Goal: Book appointment/travel/reservation

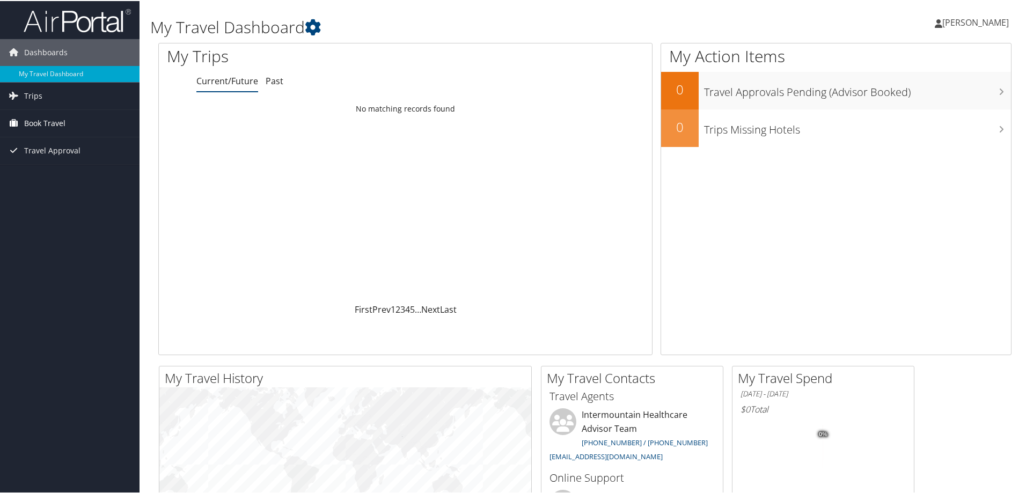
click at [39, 118] on span "Book Travel" at bounding box center [44, 122] width 41 height 27
click at [71, 174] on link "Book/Manage Online Trips" at bounding box center [70, 176] width 140 height 16
